Goal: Transaction & Acquisition: Purchase product/service

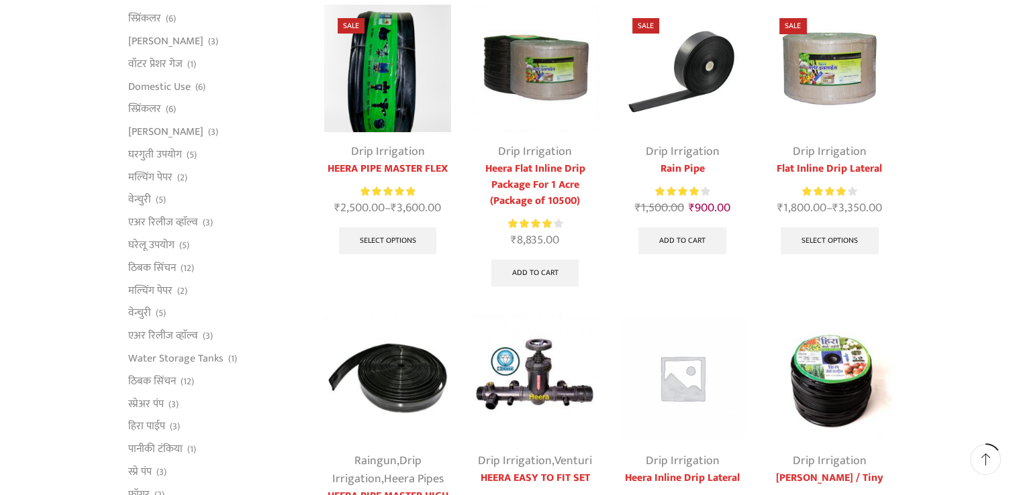
scroll to position [161, 0]
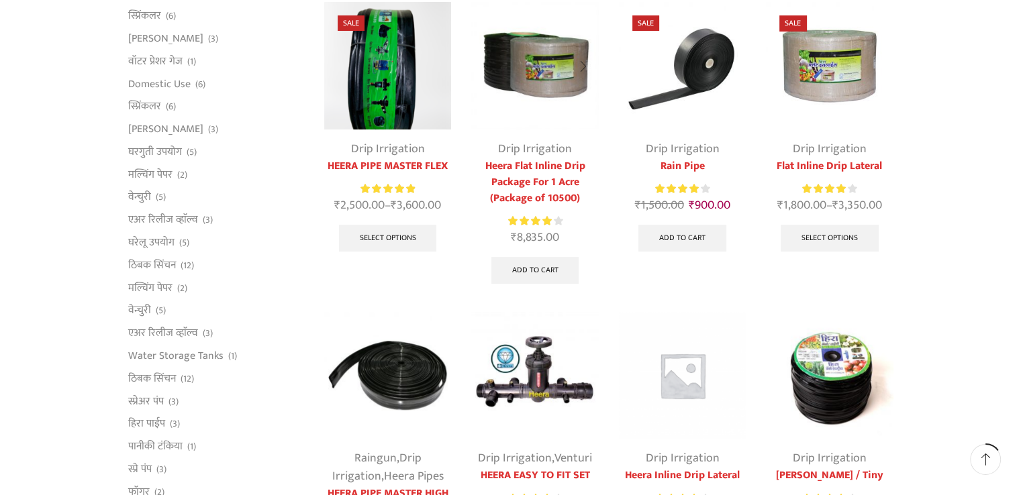
click at [537, 186] on link "Heera Flat Inline Drip Package For 1 Acre (Package of 10500)" at bounding box center [534, 182] width 127 height 48
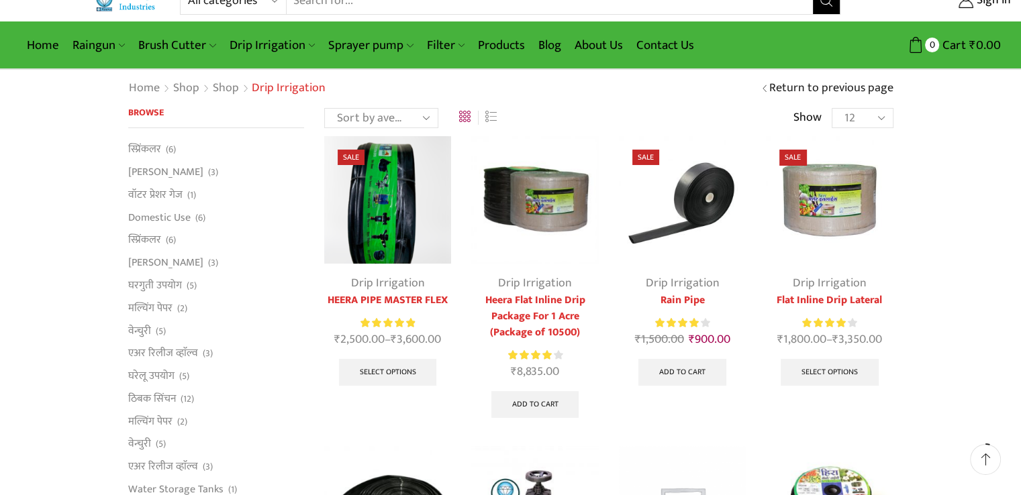
scroll to position [54, 0]
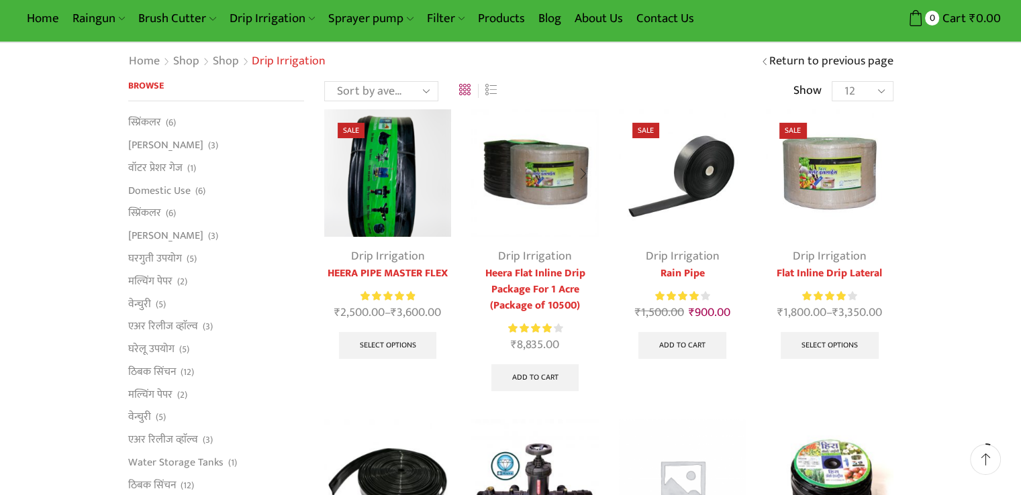
click at [537, 278] on link "Heera Flat Inline Drip Package For 1 Acre (Package of 10500)" at bounding box center [534, 290] width 127 height 48
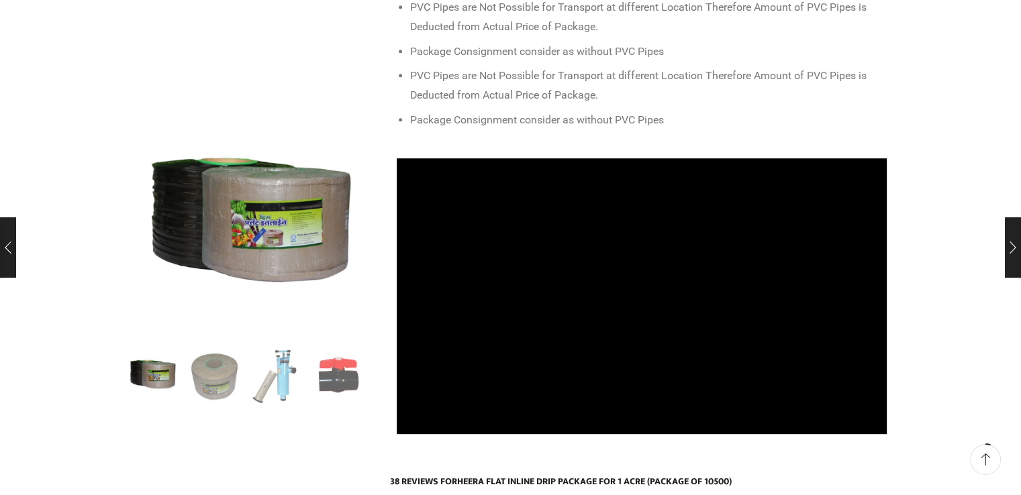
scroll to position [698, 0]
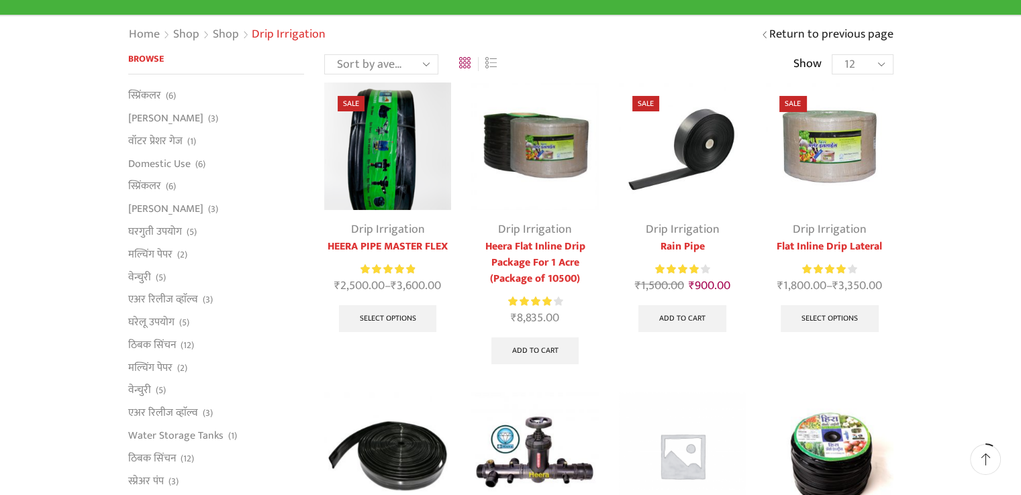
scroll to position [107, 0]
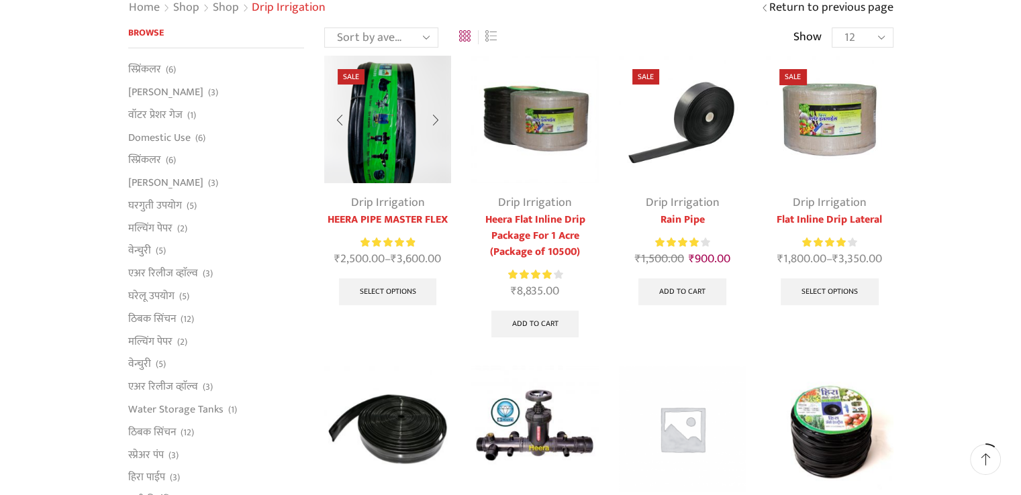
click at [382, 159] on img at bounding box center [387, 119] width 127 height 127
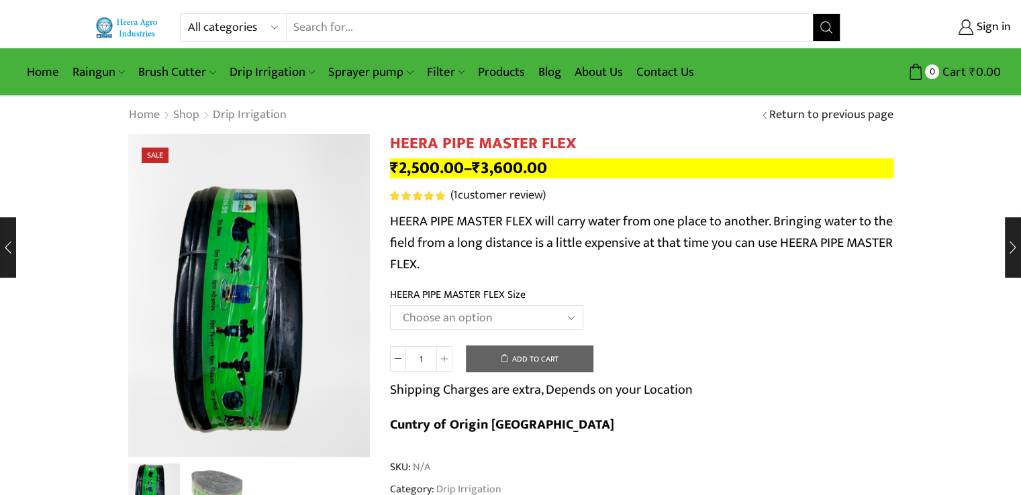
click at [539, 313] on select "Choose an option HEERA PIPE MASTER FLEX 3″ HEERA PIPE MASTER FLEX 4″" at bounding box center [486, 317] width 193 height 25
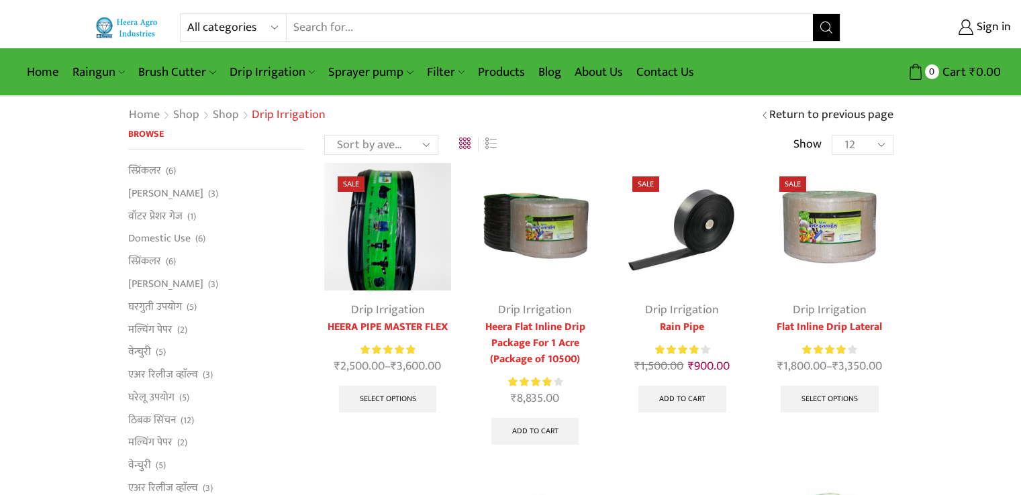
scroll to position [107, 0]
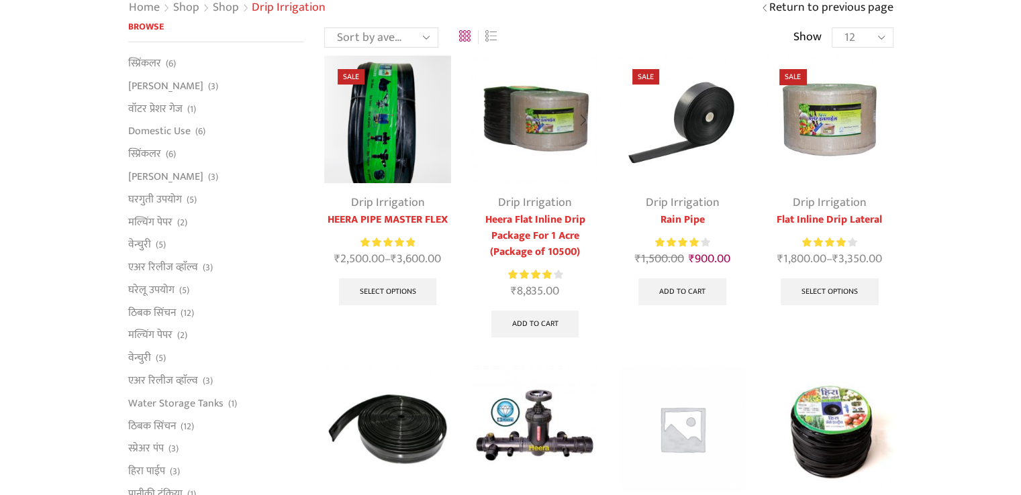
click at [528, 240] on link "Heera Flat Inline Drip Package For 1 Acre (Package of 10500)" at bounding box center [534, 236] width 127 height 48
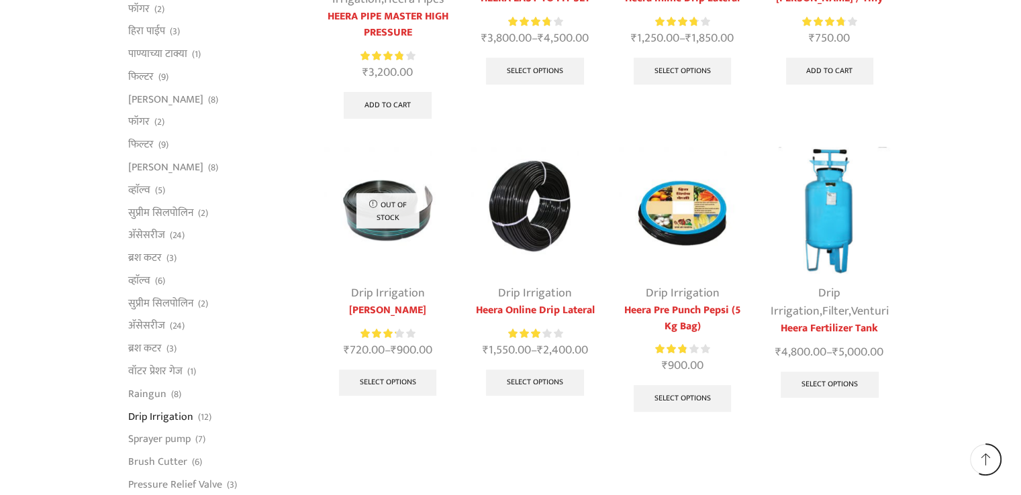
scroll to position [644, 0]
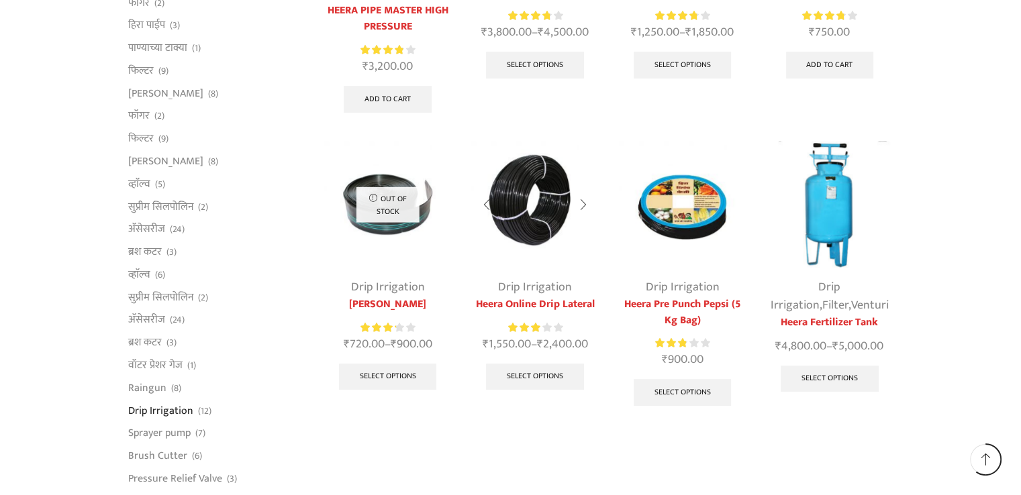
click at [545, 217] on img at bounding box center [534, 204] width 127 height 127
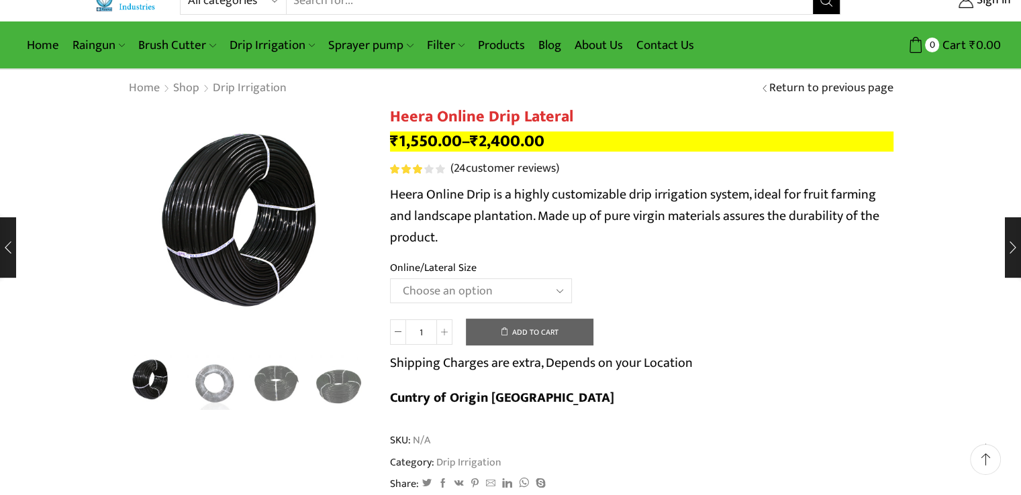
scroll to position [54, 0]
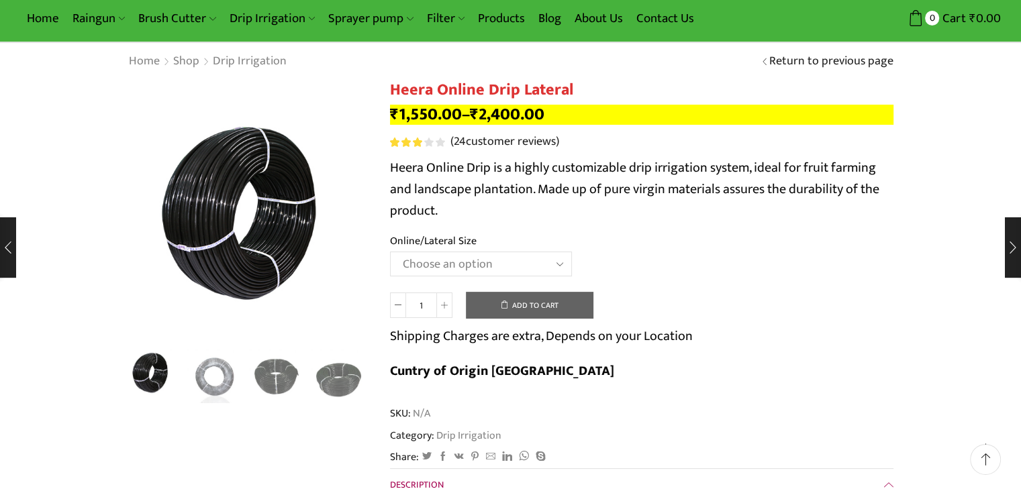
click at [529, 262] on select "Choose an option Heera Online 16MM Heera Online GOLD 16MM Heera Online 12MM Hee…" at bounding box center [481, 264] width 182 height 25
click at [390, 252] on select "Choose an option Heera Online 16MM Heera Online GOLD 16MM Heera Online 12MM Hee…" at bounding box center [481, 264] width 182 height 25
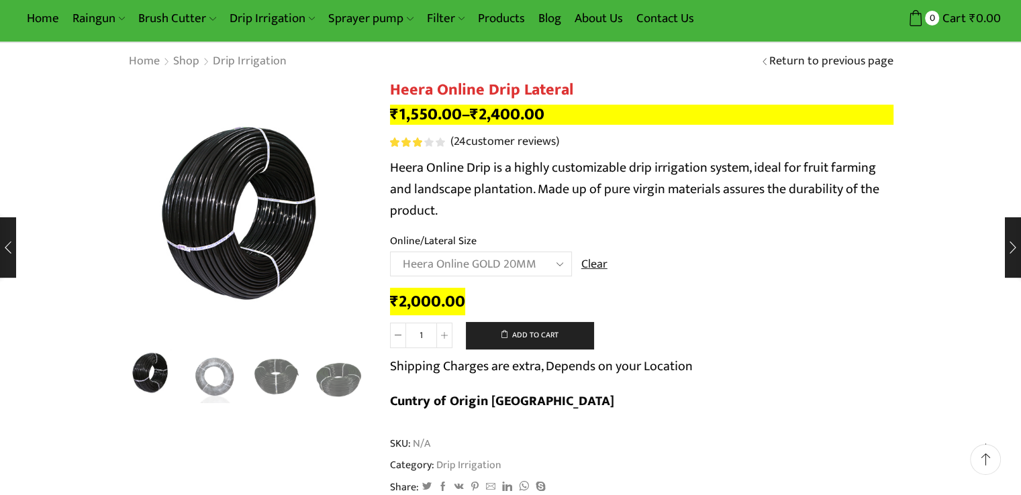
click at [561, 264] on select "Choose an option Heera Online 16MM Heera Online GOLD 16MM Heera Online 12MM Hee…" at bounding box center [481, 264] width 182 height 25
click at [390, 252] on select "Choose an option Heera Online 16MM Heera Online GOLD 16MM Heera Online 12MM Hee…" at bounding box center [481, 264] width 182 height 25
select select "Heera Online 16MM"
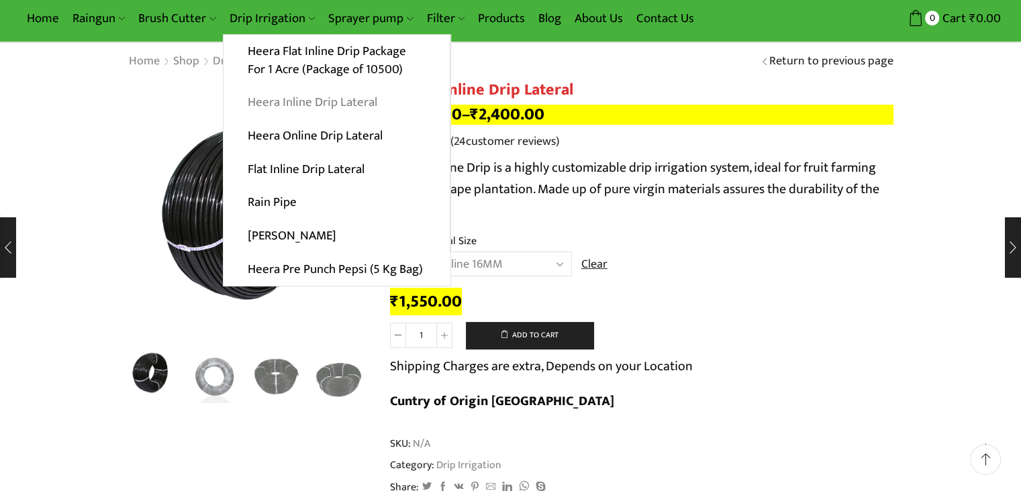
click at [311, 99] on link "Heera Inline Drip Lateral" at bounding box center [336, 103] width 226 height 34
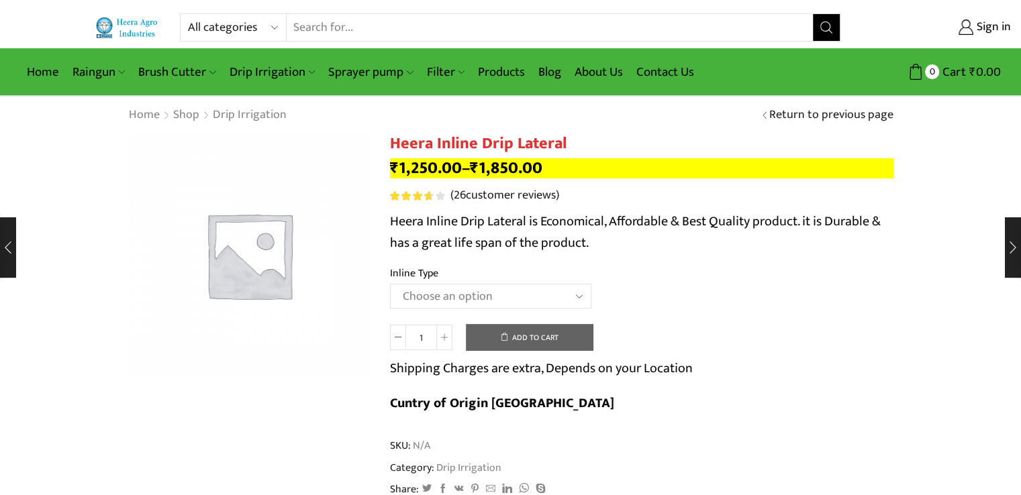
click at [570, 299] on select "Choose an option Heera Inline 12 MM (30CM) Heera Inline 12 MM (38CM) Heera Inli…" at bounding box center [490, 296] width 201 height 25
select select "Heera Inline 20 MM (38CM)"
click at [390, 284] on select "Choose an option Heera Inline 12 MM (30CM) Heera Inline 12 MM (38CM) Heera Inli…" at bounding box center [490, 296] width 201 height 25
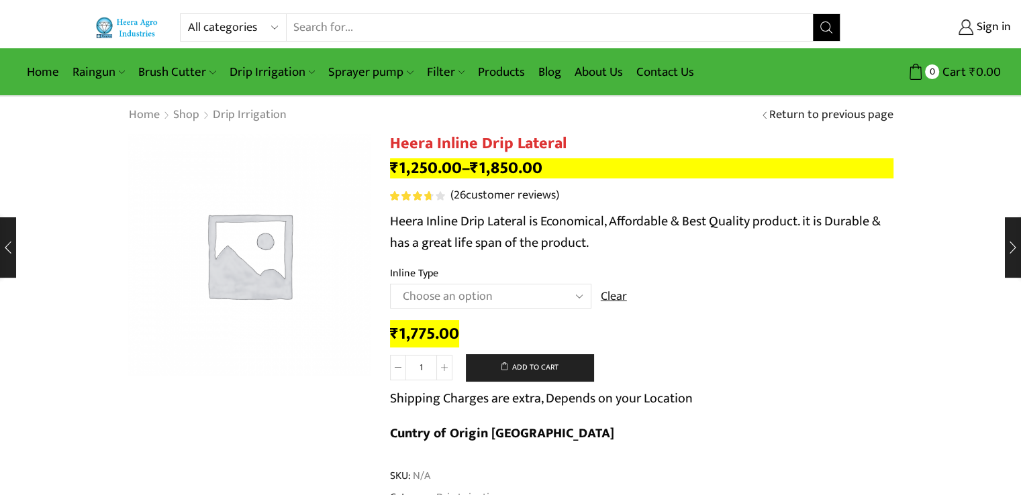
click at [735, 319] on td "Choose an option Heera Inline 12 MM (30CM) Heera Inline 12 MM (38CM) Heera Inli…" at bounding box center [641, 302] width 503 height 37
click at [581, 299] on select "Choose an option Heera Inline 12 MM (30CM) Heera Inline 12 MM (38CM) Heera Inli…" at bounding box center [490, 296] width 201 height 25
click at [796, 243] on p "Heera Inline Drip Lateral is Economical, Affordable & Best Quality product. it …" at bounding box center [641, 232] width 503 height 43
click at [577, 299] on select "Choose an option Heera Inline 12 MM (30CM) Heera Inline 12 MM (38CM) Heera Inli…" at bounding box center [490, 296] width 201 height 25
click at [700, 285] on td "Choose an option Heera Inline 12 MM (30CM) Heera Inline 12 MM (38CM) Heera Inli…" at bounding box center [641, 302] width 503 height 37
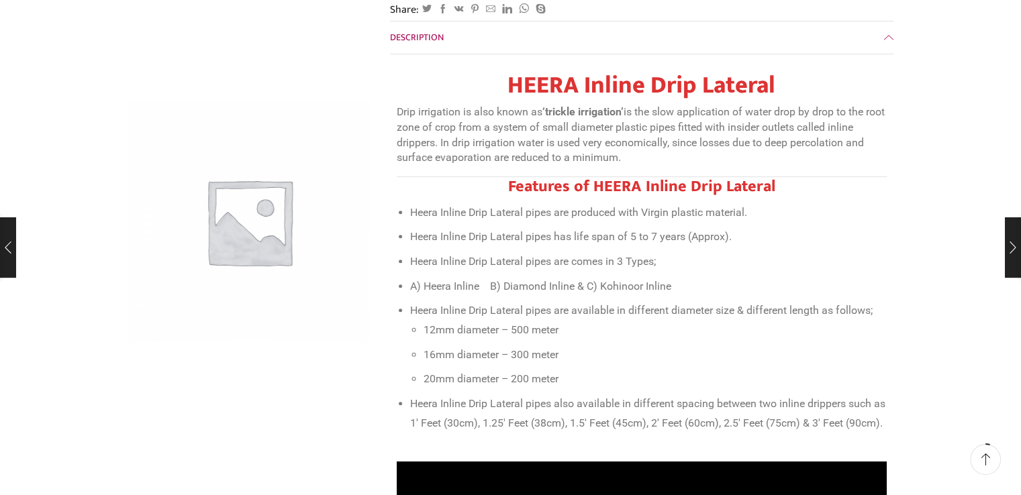
scroll to position [537, 0]
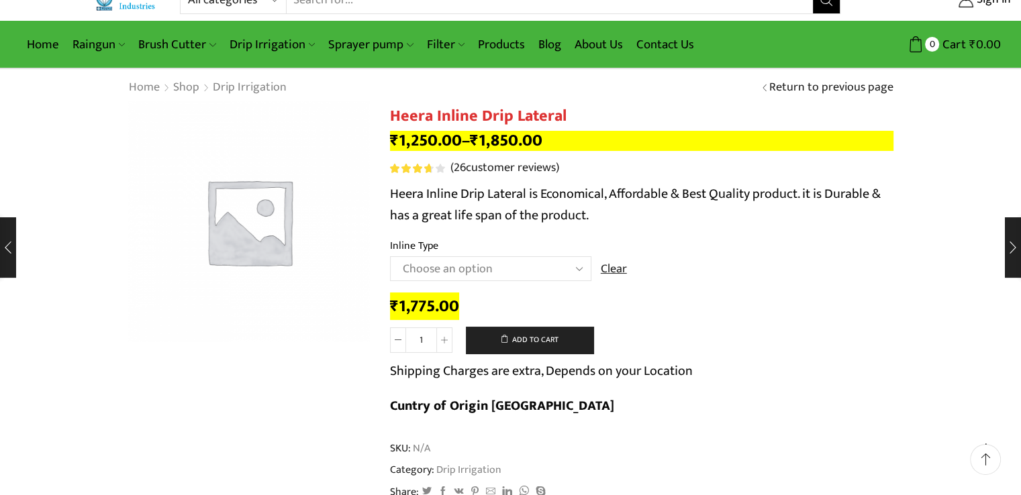
scroll to position [0, 0]
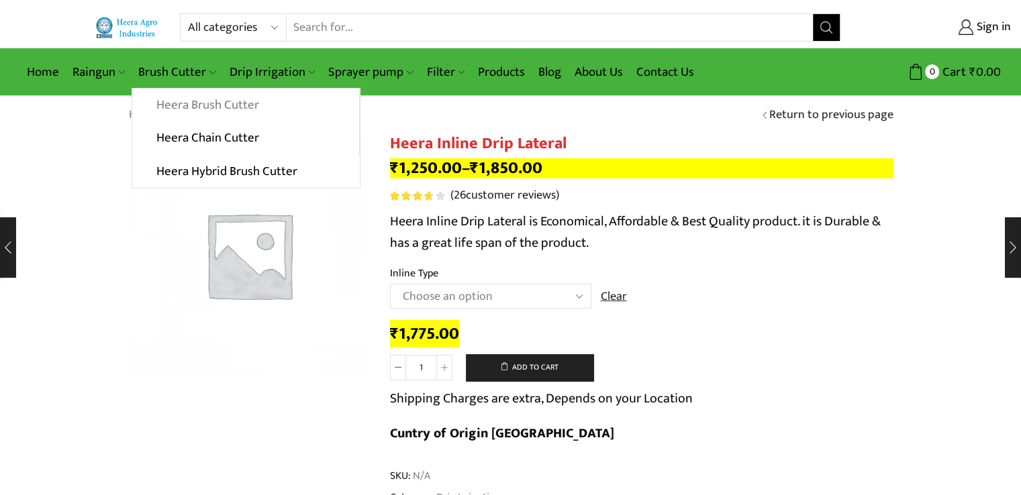
click at [201, 103] on link "Heera Brush Cutter" at bounding box center [245, 106] width 226 height 34
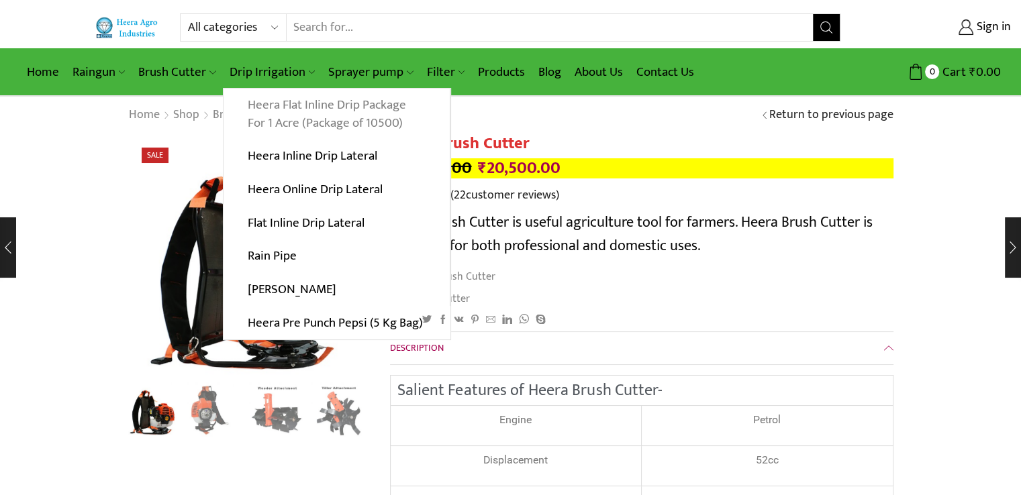
click at [295, 109] on link "Heera Flat Inline Drip Package For 1 Acre (Package of 10500)" at bounding box center [336, 115] width 226 height 52
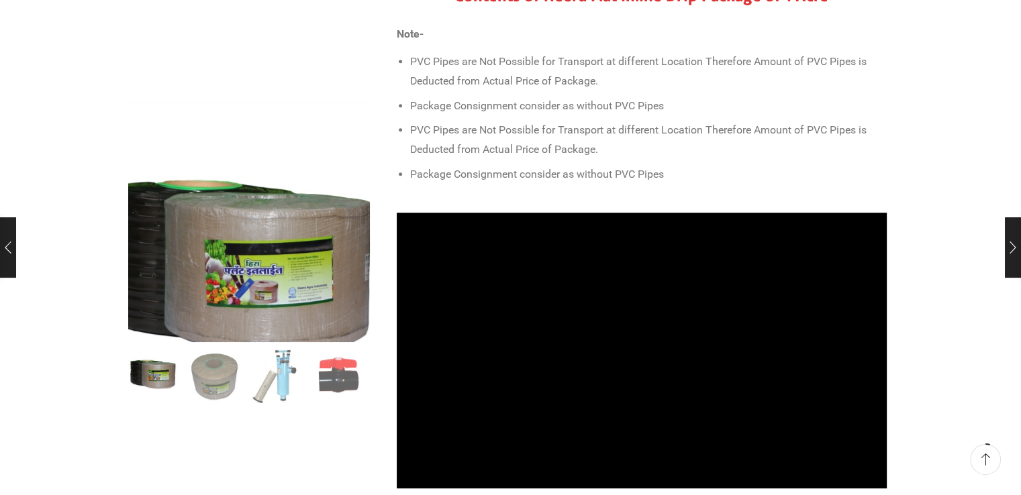
scroll to position [644, 0]
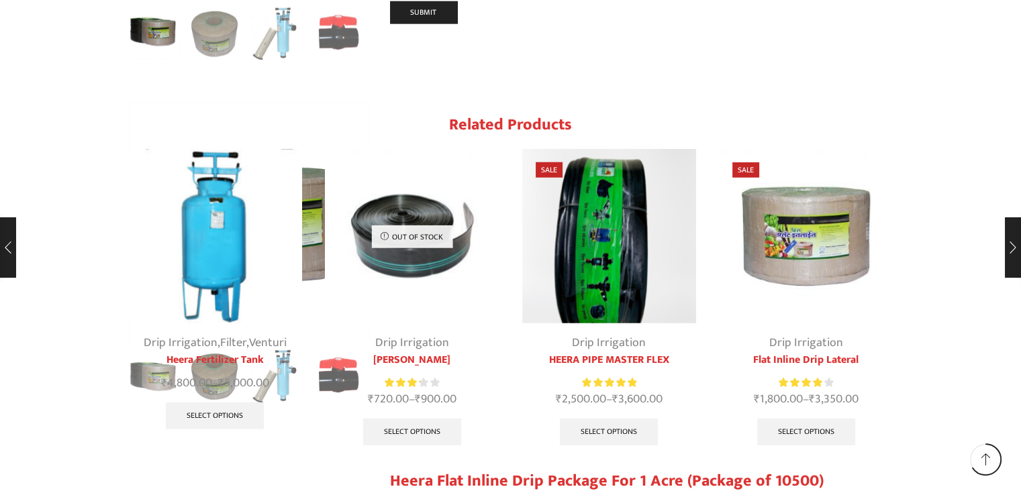
scroll to position [9297, 0]
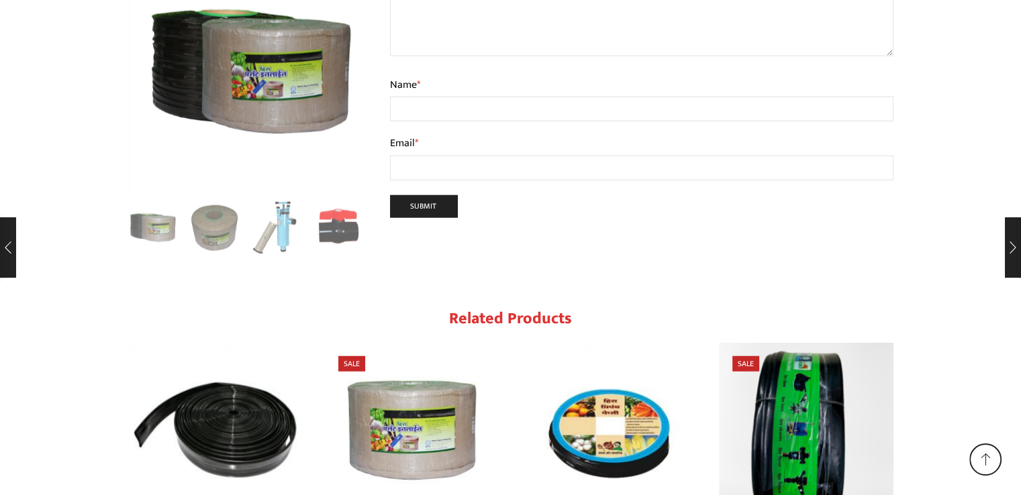
scroll to position [13496, 0]
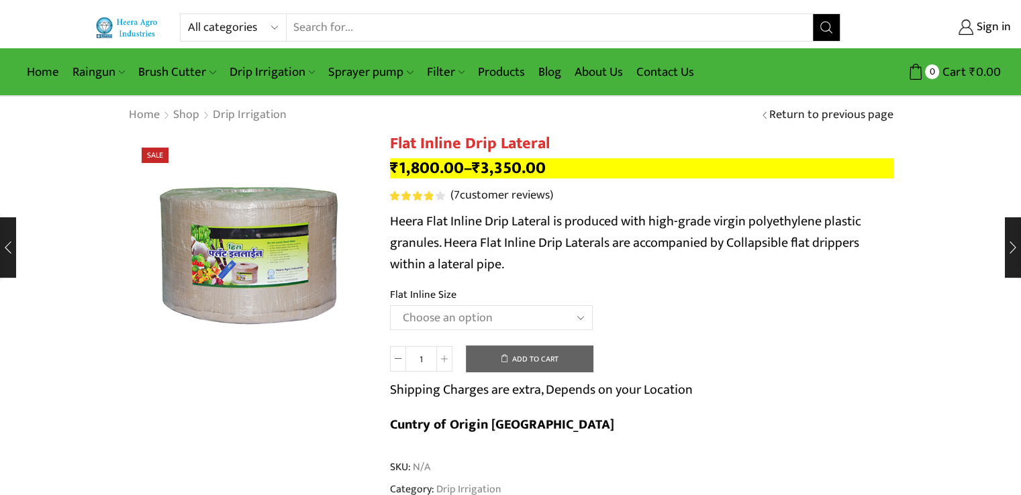
click at [502, 323] on select "Choose an option 12 MM 0.25 Thickness (30 CM) 12 MM 0.25 Thickness (40 CM) 12 M…" at bounding box center [491, 317] width 203 height 25
click at [390, 305] on select "Choose an option 12 MM 0.25 Thickness (30 CM) 12 MM 0.25 Thickness (40 CM) 12 M…" at bounding box center [491, 317] width 203 height 25
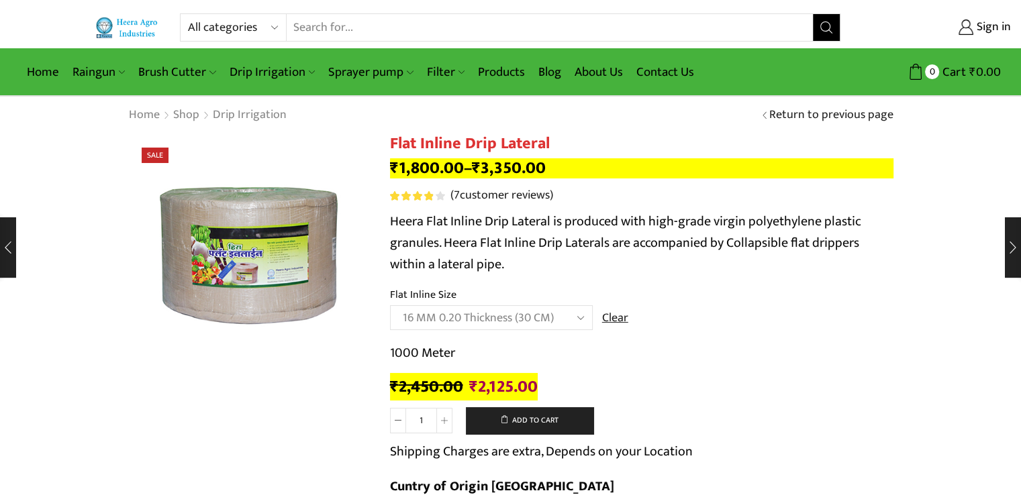
click at [583, 323] on select "Choose an option 12 MM 0.25 Thickness (30 CM) 12 MM 0.25 Thickness (40 CM) 12 M…" at bounding box center [491, 317] width 203 height 25
click at [581, 315] on select "Choose an option 12 MM 0.25 Thickness (30 CM) 12 MM 0.25 Thickness (40 CM) 12 M…" at bounding box center [491, 317] width 203 height 25
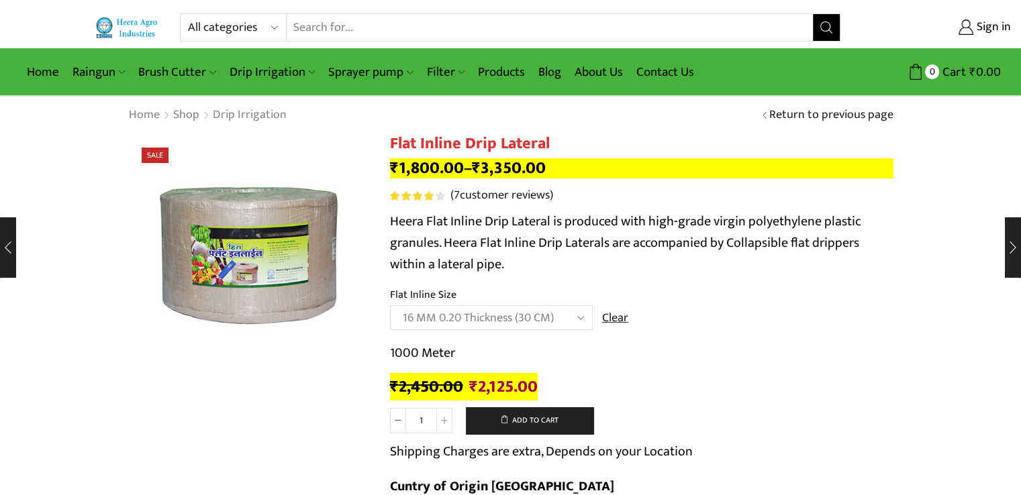
click at [581, 315] on select "Choose an option 12 MM 0.25 Thickness (30 CM) 12 MM 0.25 Thickness (40 CM) 12 M…" at bounding box center [491, 317] width 203 height 25
select select "20 MM 0.40 Thickness (30 CM)"
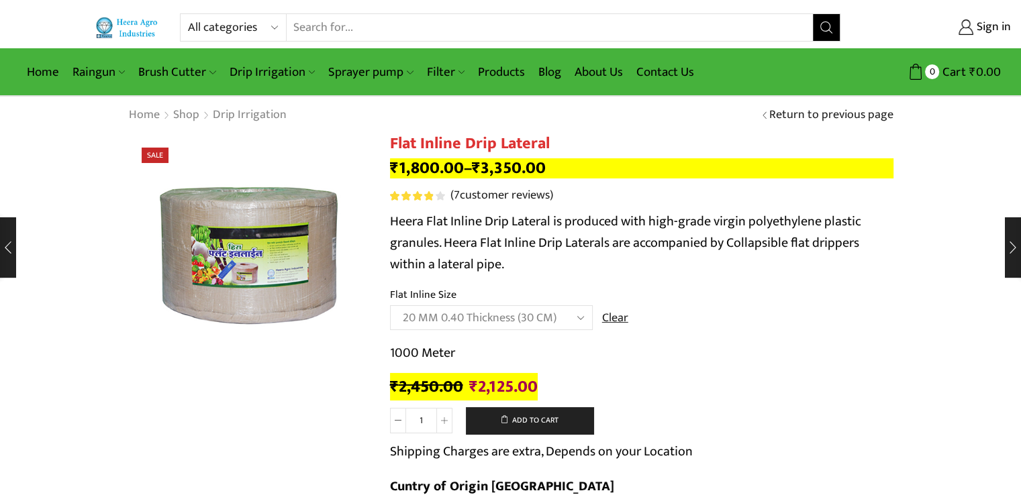
click at [390, 305] on select "Choose an option 12 MM 0.25 Thickness (30 CM) 12 MM 0.25 Thickness (40 CM) 12 M…" at bounding box center [491, 317] width 203 height 25
click at [717, 348] on p "500 Meter" at bounding box center [641, 352] width 503 height 21
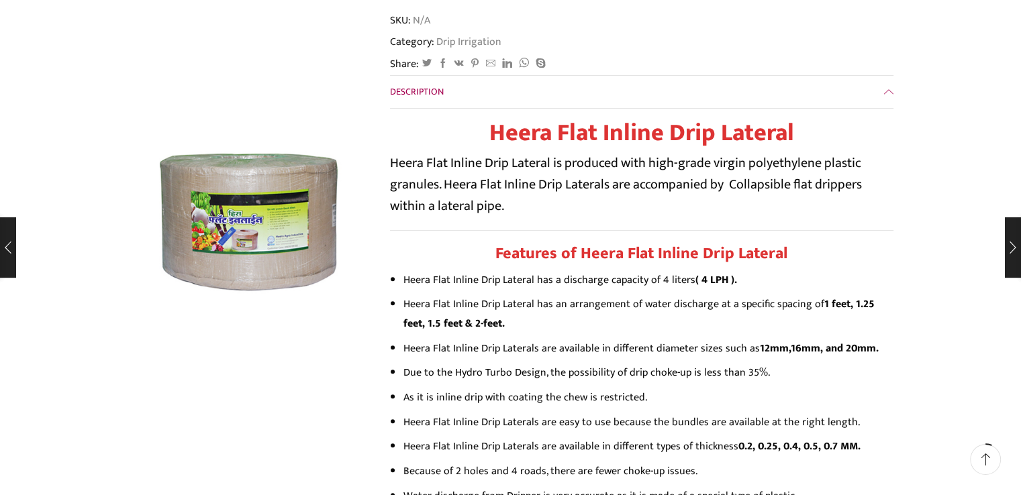
scroll to position [537, 0]
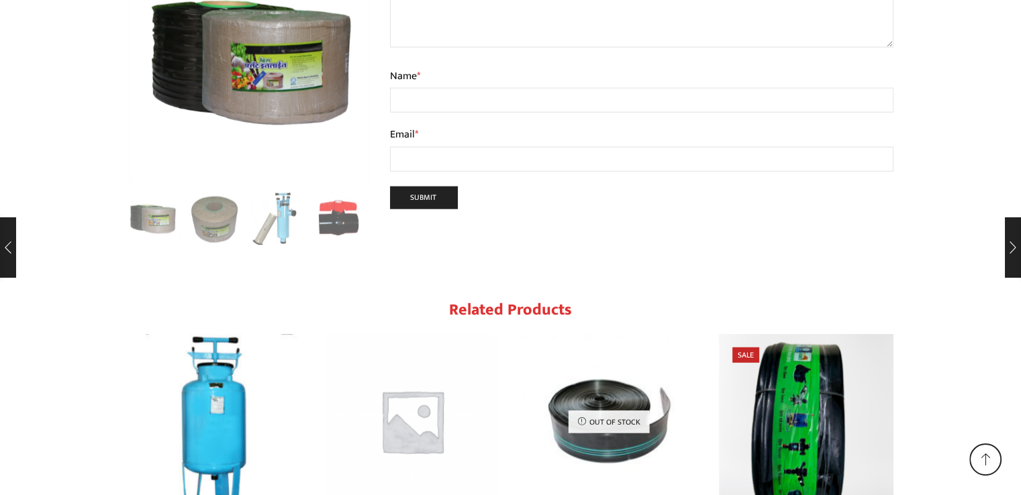
scroll to position [13496, 0]
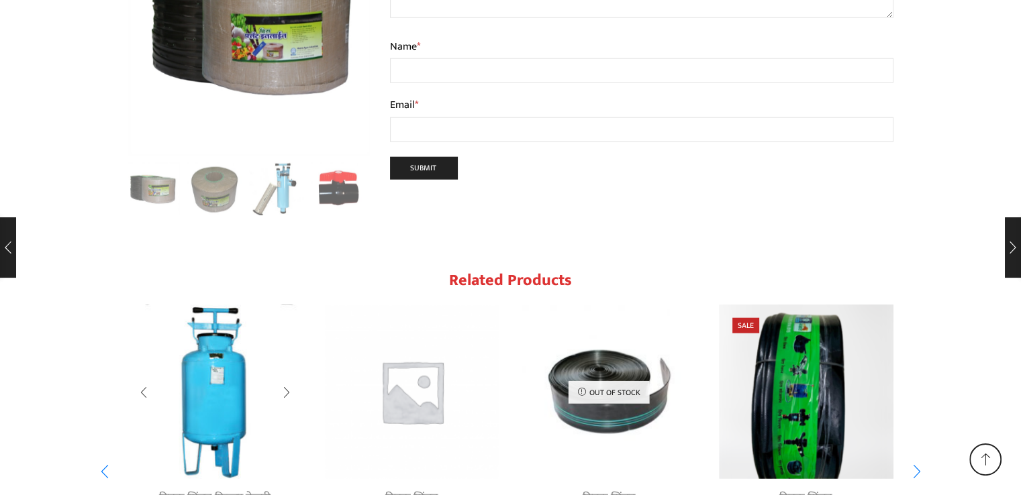
click at [241, 488] on link "फिल्टर" at bounding box center [229, 498] width 28 height 20
